Goal: Book appointment/travel/reservation

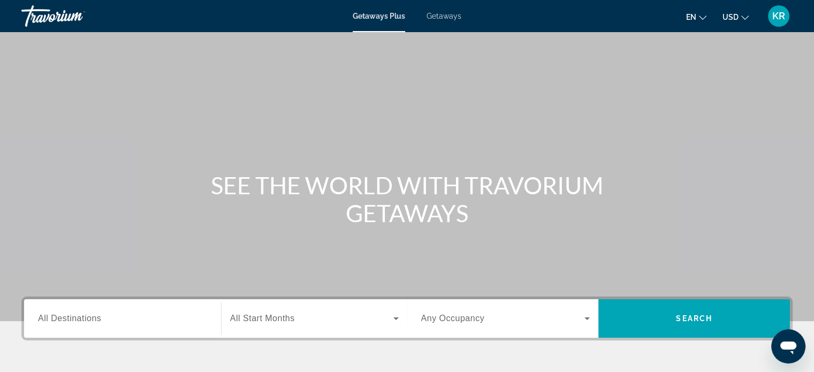
click at [72, 19] on div "Travorium" at bounding box center [74, 16] width 107 height 28
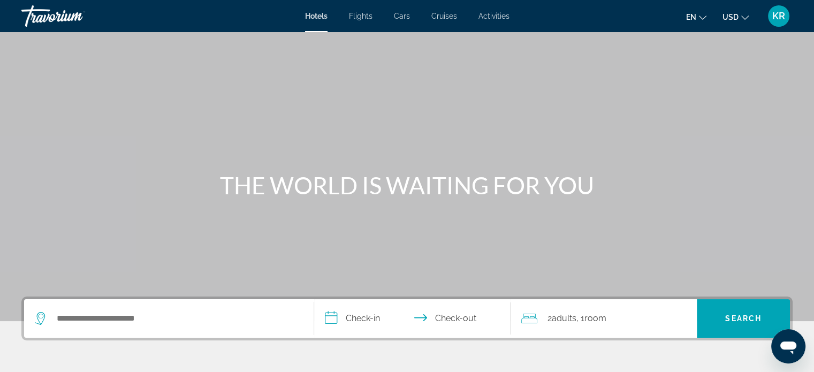
click at [480, 17] on span "Activities" at bounding box center [494, 16] width 31 height 9
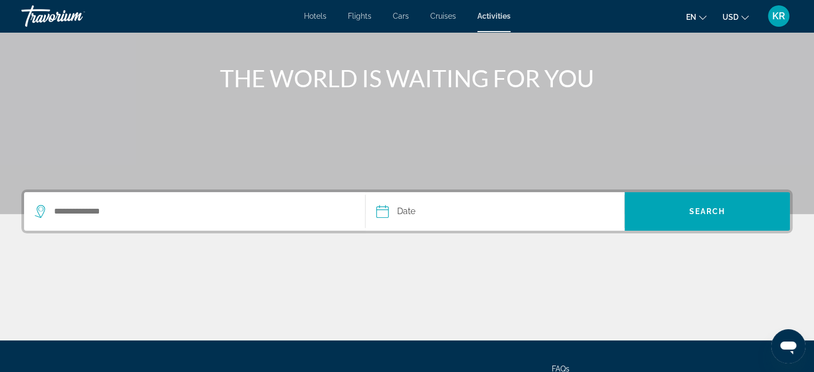
click at [159, 223] on div "Search widget" at bounding box center [195, 211] width 320 height 39
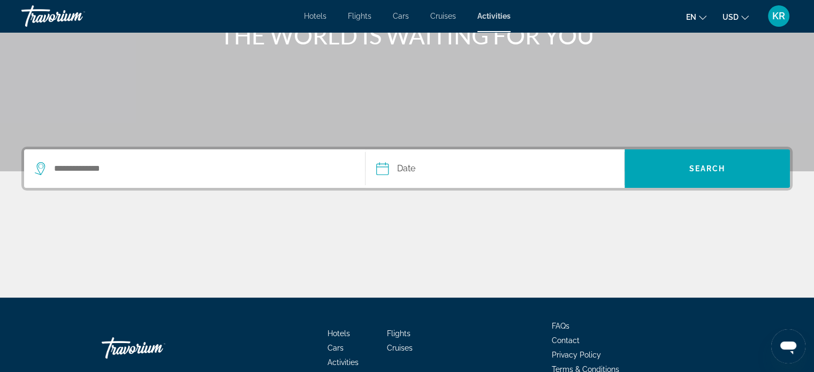
scroll to position [206, 0]
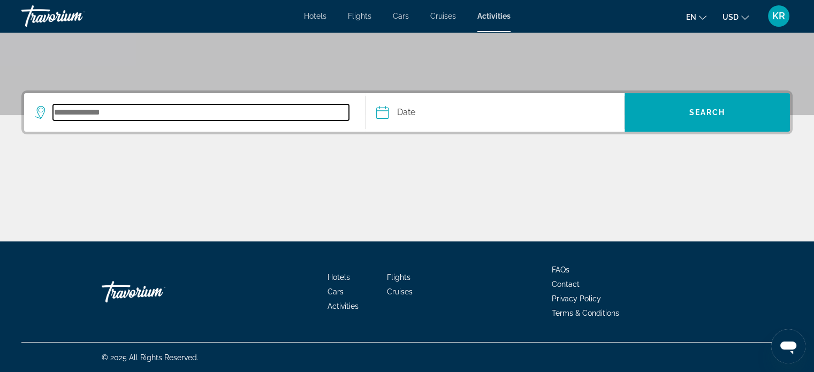
click at [205, 119] on input "Search destination" at bounding box center [201, 112] width 296 height 16
type input "*"
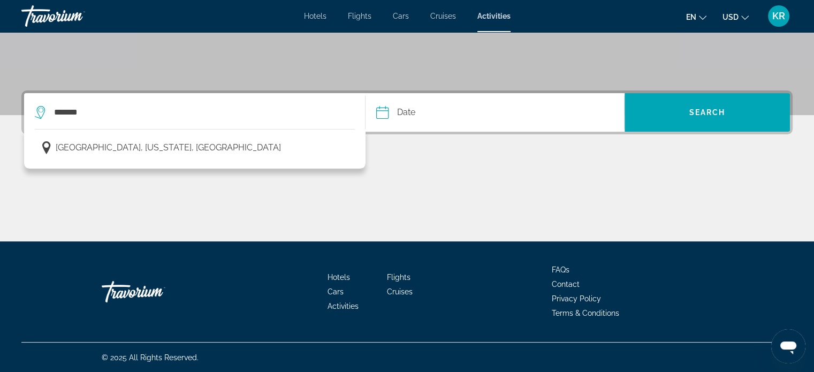
click at [180, 160] on div "Yosemite National Park, California, USA" at bounding box center [195, 151] width 320 height 26
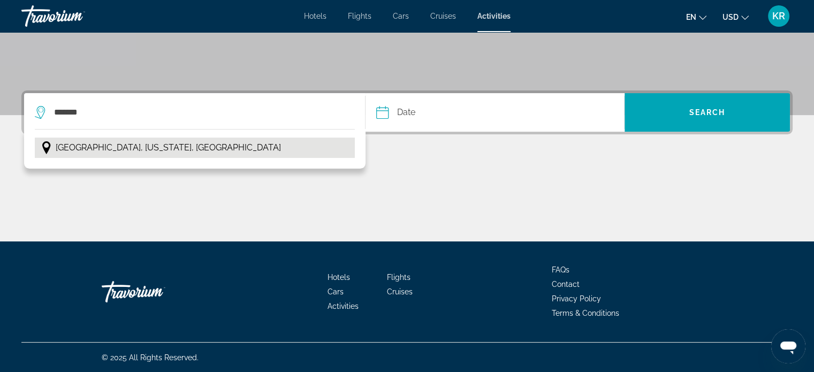
click at [188, 145] on span "Yosemite National Park, California, USA" at bounding box center [168, 147] width 225 height 15
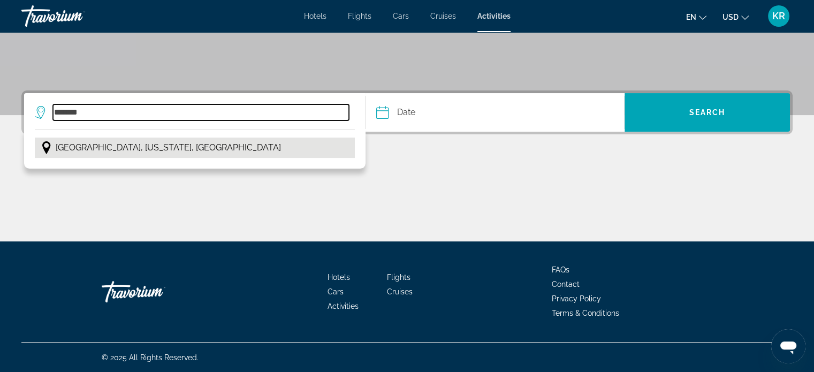
type input "**********"
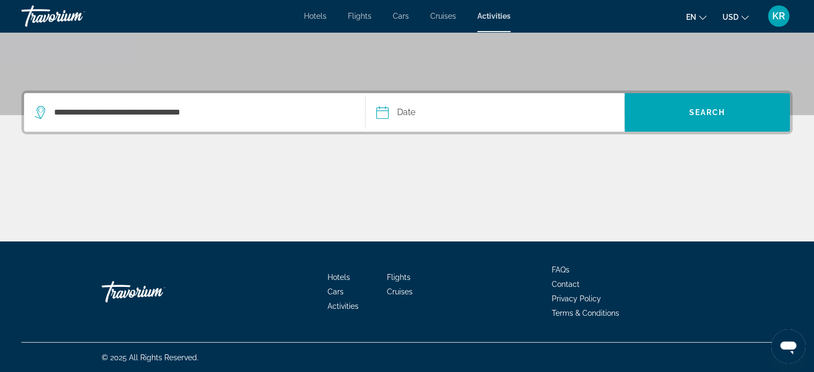
click at [477, 112] on input "Date" at bounding box center [438, 114] width 128 height 42
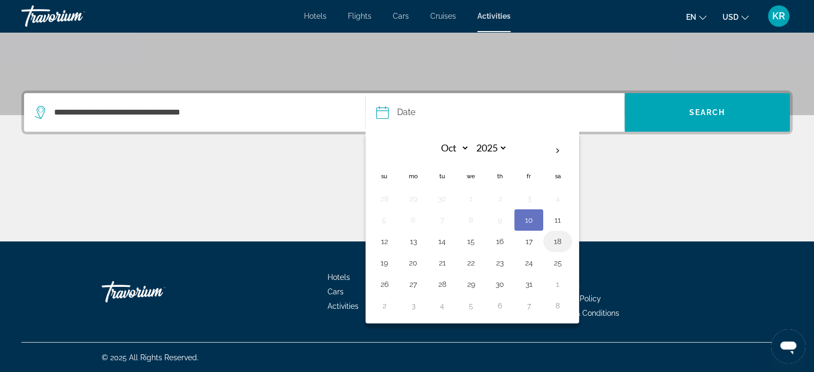
click at [558, 243] on button "18" at bounding box center [557, 241] width 17 height 15
type input "**********"
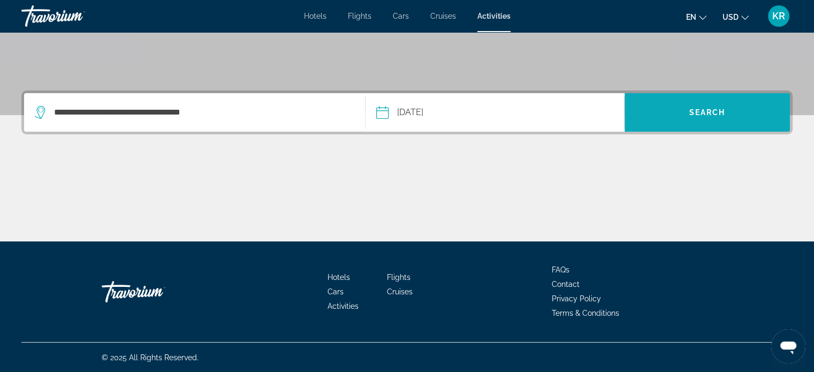
click at [760, 110] on span "Search" at bounding box center [707, 113] width 165 height 26
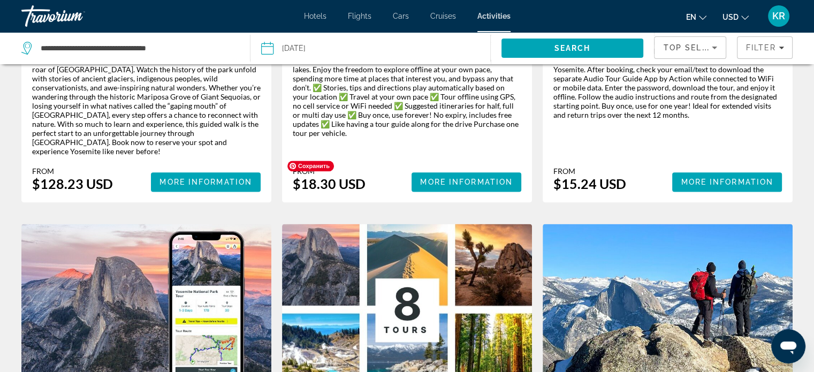
scroll to position [1392, 0]
